Goal: Task Accomplishment & Management: Use online tool/utility

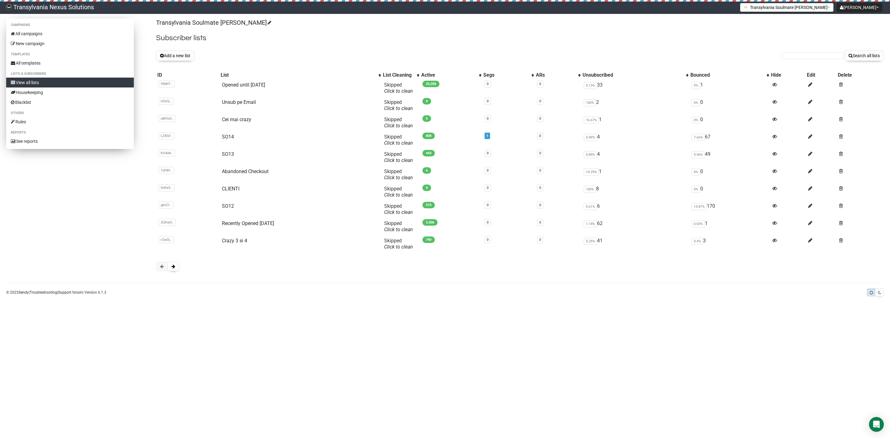
click at [28, 28] on li "Campaigns" at bounding box center [70, 24] width 128 height 7
click at [37, 32] on link "All campaigns" at bounding box center [70, 34] width 128 height 10
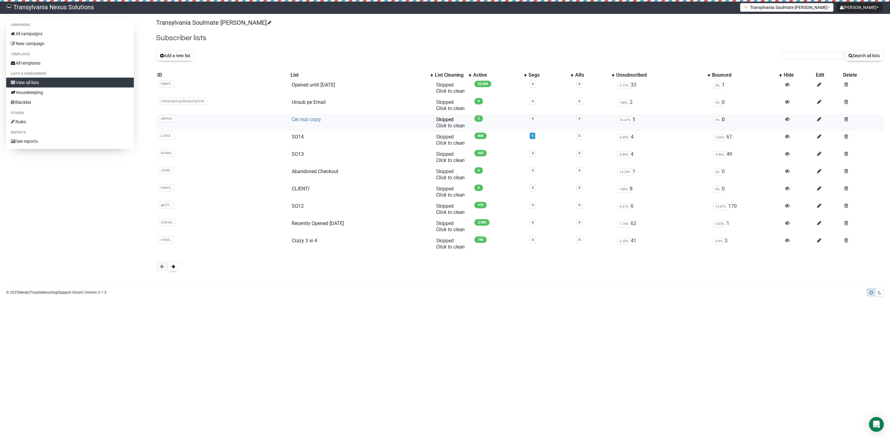
click at [300, 121] on link "Cei mai crazy" at bounding box center [306, 120] width 29 height 6
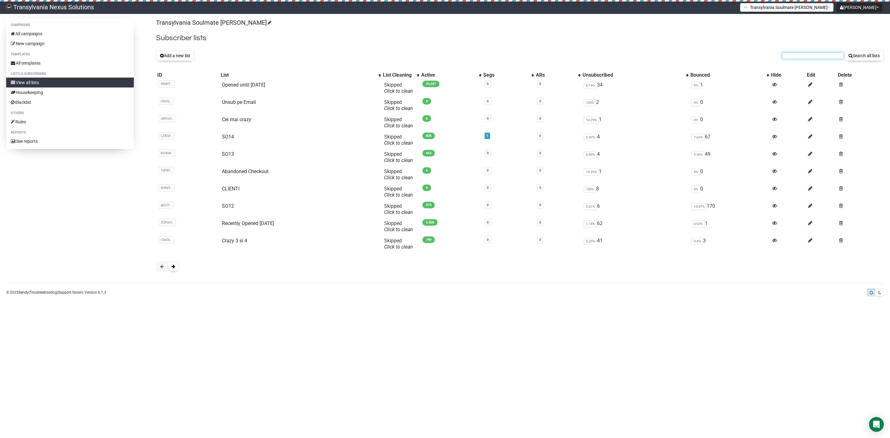
click at [797, 56] on input "text" at bounding box center [813, 55] width 62 height 7
paste input "[EMAIL_ADDRESS][DOMAIN_NAME]"
type input "[EMAIL_ADDRESS][DOMAIN_NAME]"
click at [861, 55] on button "Search all lists" at bounding box center [864, 55] width 39 height 11
